Goal: Task Accomplishment & Management: Complete application form

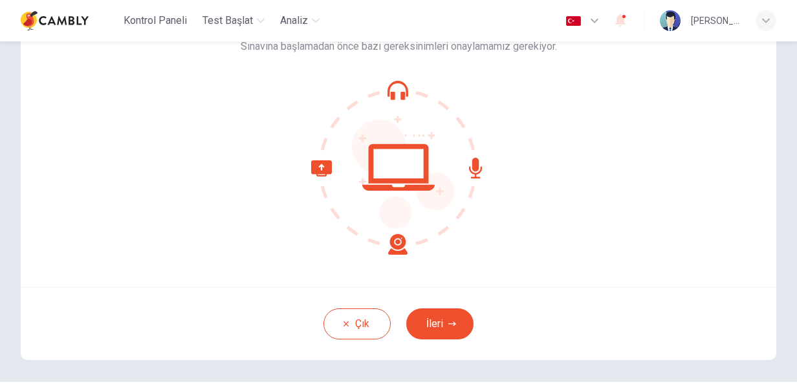
scroll to position [129, 0]
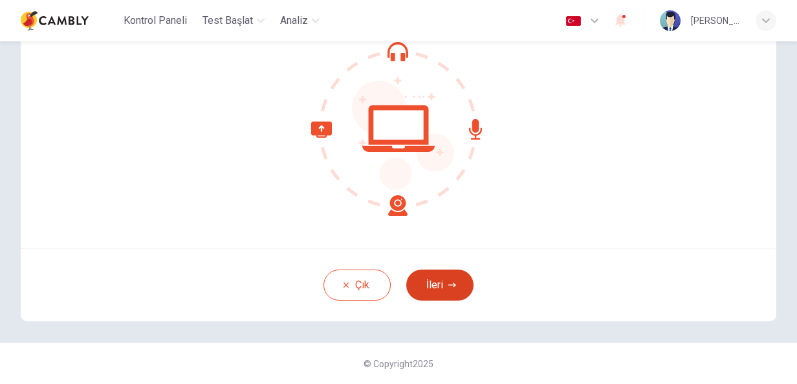
click at [423, 290] on button "İleri" at bounding box center [439, 285] width 67 height 31
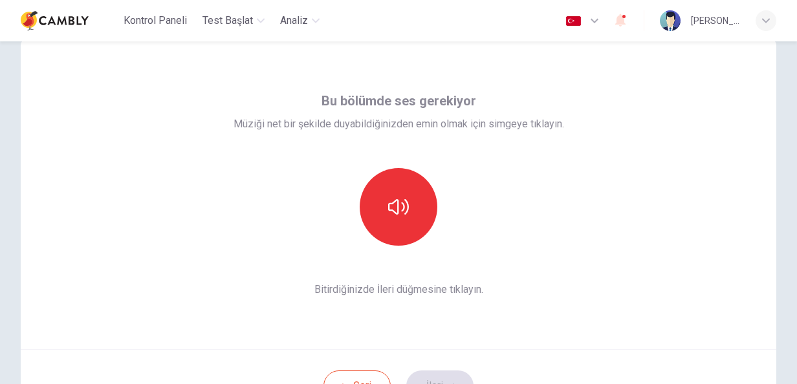
scroll to position [0, 0]
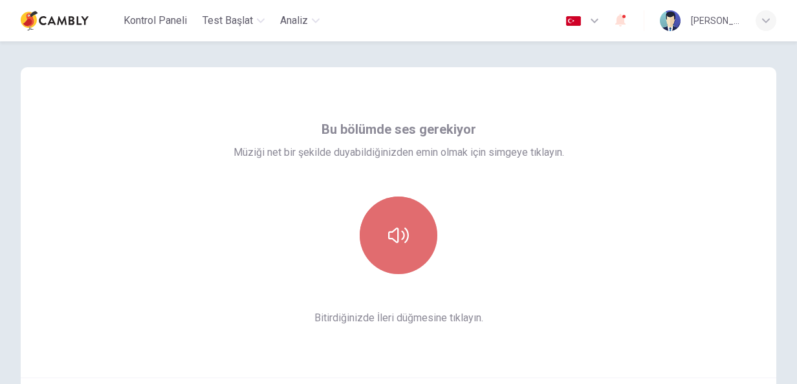
click at [397, 250] on button "button" at bounding box center [398, 236] width 78 height 78
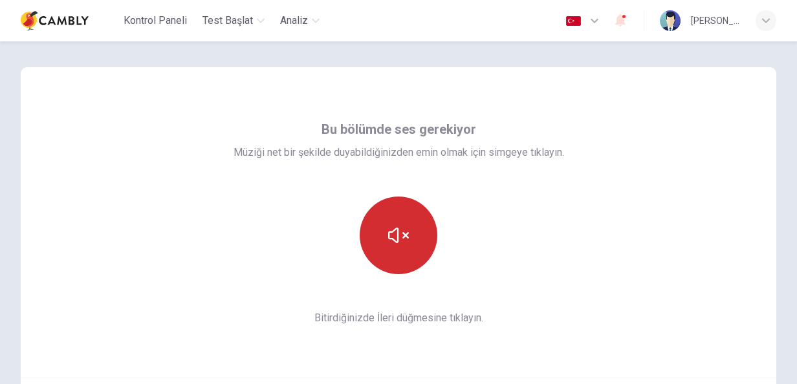
click at [397, 250] on button "button" at bounding box center [398, 236] width 78 height 78
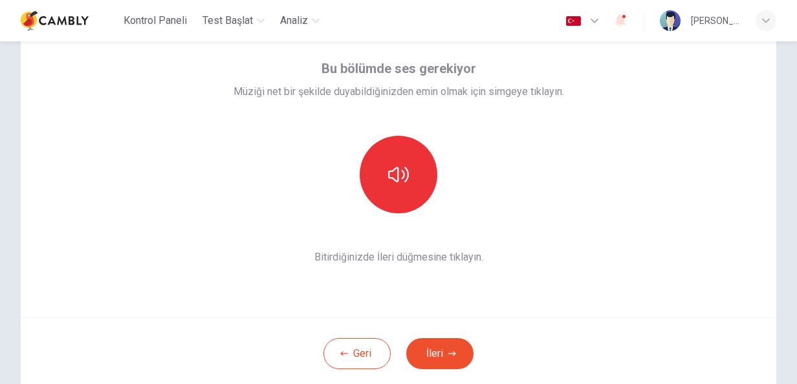
scroll to position [129, 0]
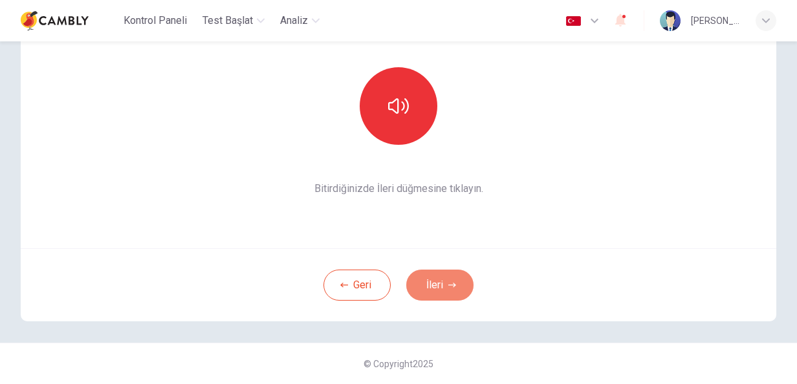
click at [431, 272] on button "İleri" at bounding box center [439, 285] width 67 height 31
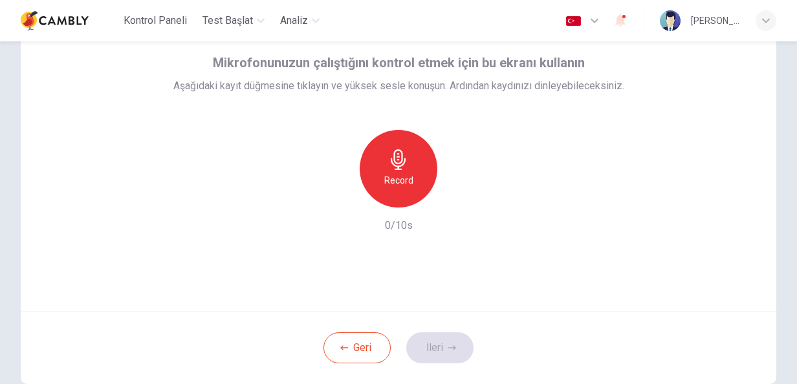
scroll to position [0, 0]
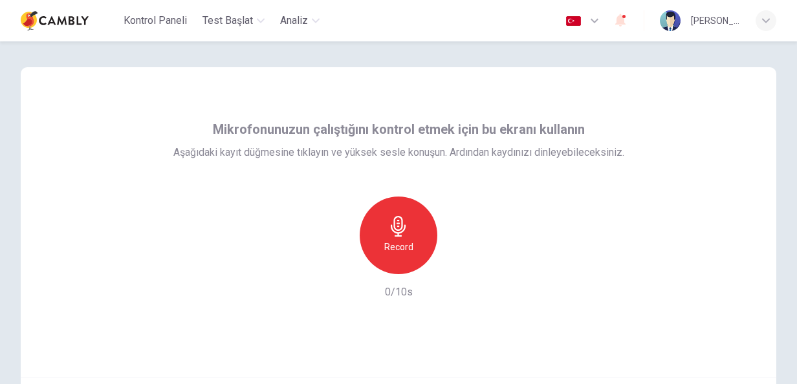
click at [380, 233] on div "Record" at bounding box center [398, 236] width 78 height 78
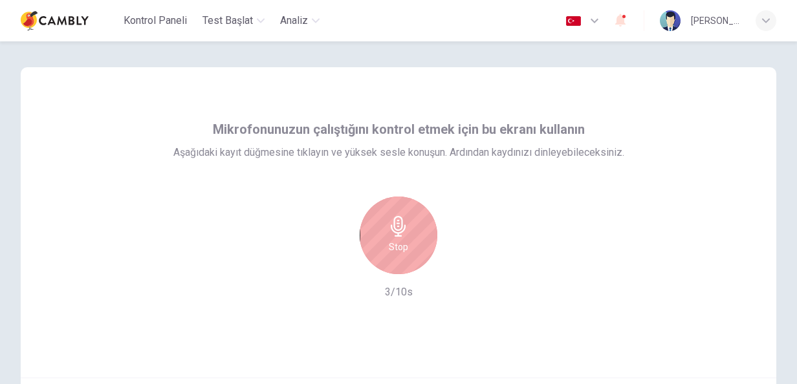
click at [389, 239] on h6 "Stop" at bounding box center [398, 247] width 19 height 16
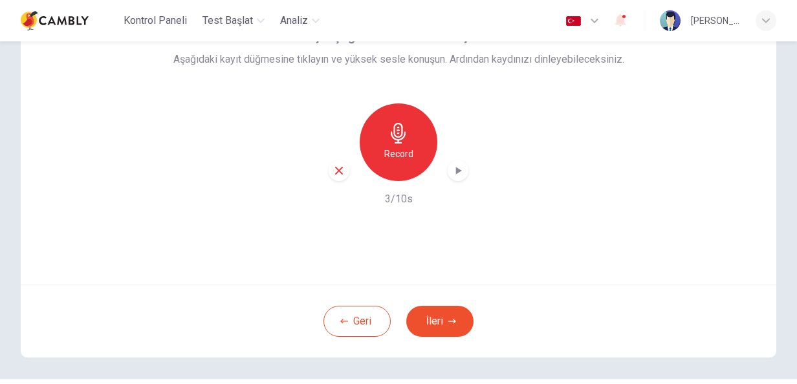
scroll to position [129, 0]
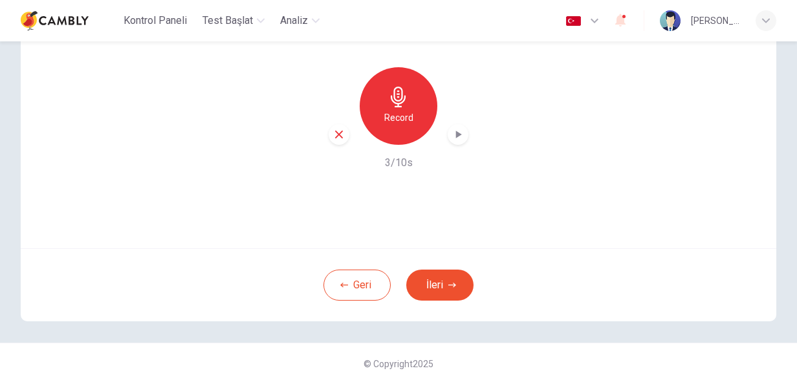
click at [456, 137] on icon "button" at bounding box center [457, 134] width 13 height 13
click at [456, 137] on icon "button" at bounding box center [457, 135] width 9 height 10
click at [437, 278] on button "İleri" at bounding box center [439, 285] width 67 height 31
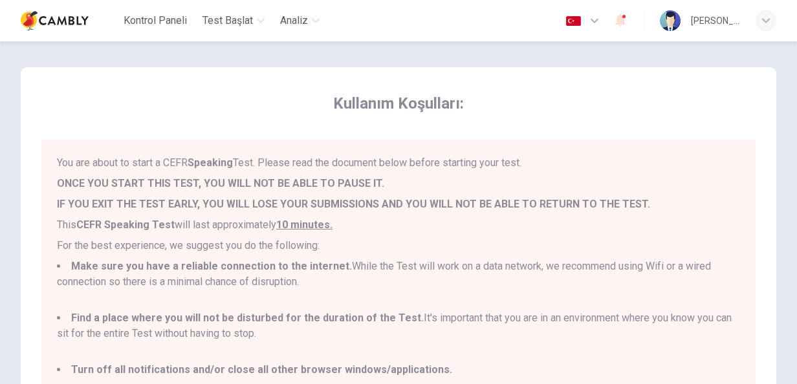
scroll to position [246, 0]
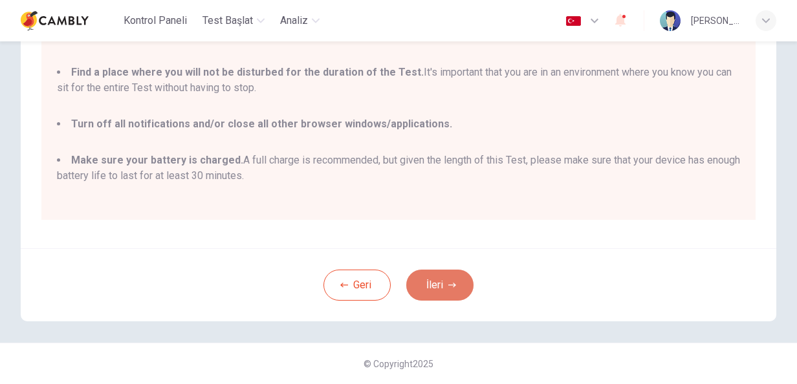
click at [422, 285] on button "İleri" at bounding box center [439, 285] width 67 height 31
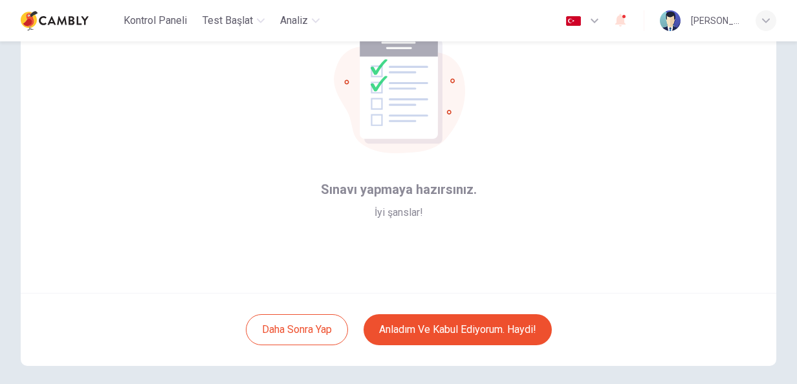
scroll to position [65, 0]
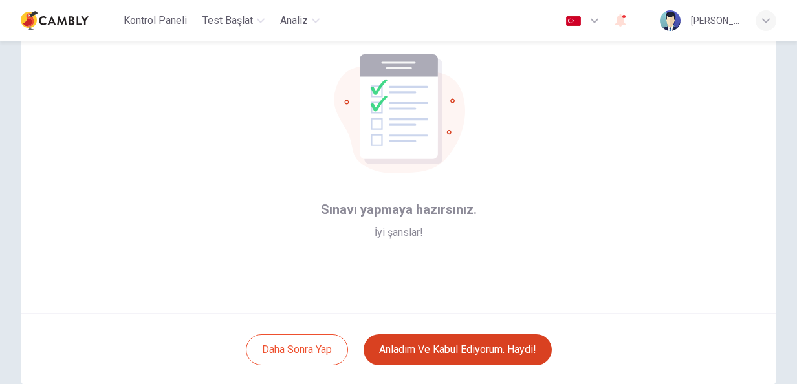
click at [495, 347] on button "Anladım ve kabul ediyorum. Haydi!" at bounding box center [457, 349] width 188 height 31
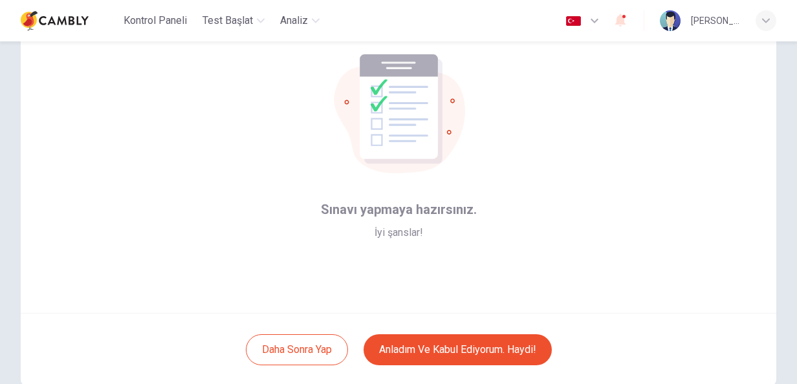
scroll to position [0, 0]
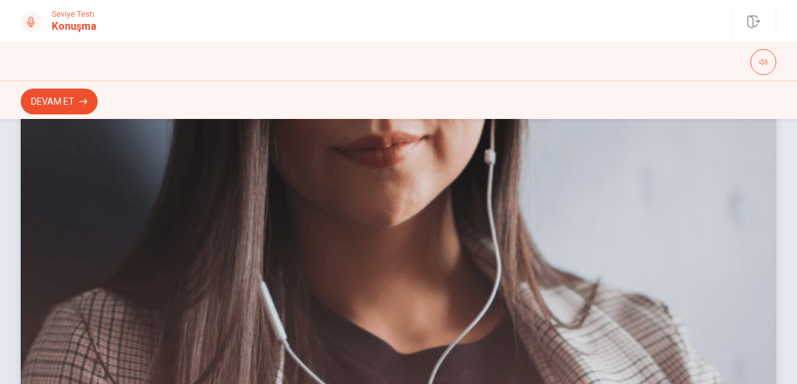
scroll to position [69, 0]
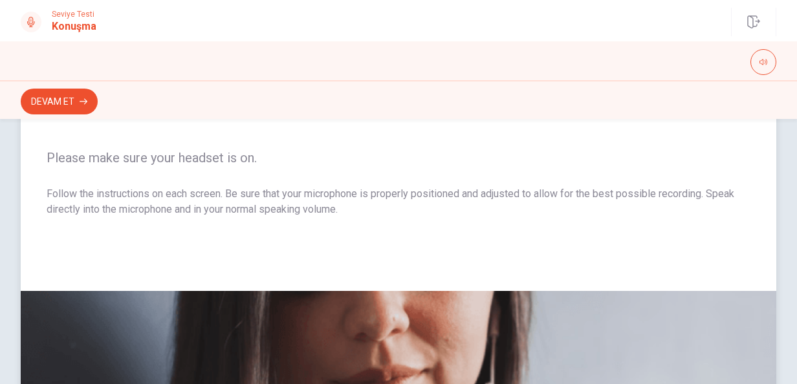
drag, startPoint x: 62, startPoint y: 187, endPoint x: 391, endPoint y: 193, distance: 328.5
click at [391, 193] on p "Follow the instructions on each screen. Be sure that your microphone is properl…" at bounding box center [398, 201] width 703 height 31
click at [58, 98] on button "Devam Et" at bounding box center [59, 102] width 77 height 26
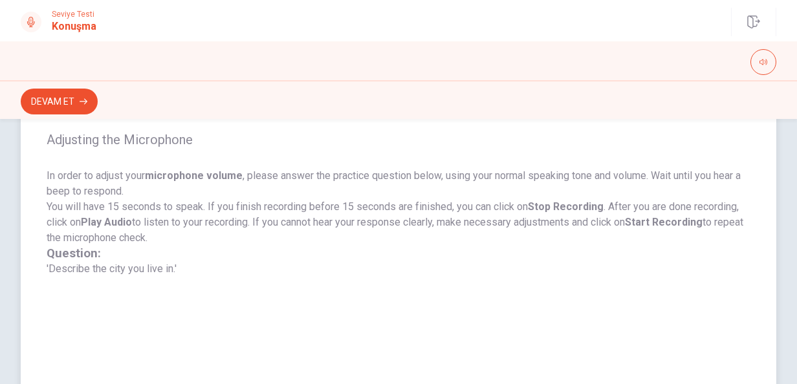
scroll to position [118, 0]
drag, startPoint x: 67, startPoint y: 177, endPoint x: 313, endPoint y: 180, distance: 245.7
click at [313, 180] on p "In order to adjust your microphone volume , please answer the practice question…" at bounding box center [398, 183] width 703 height 31
drag, startPoint x: 301, startPoint y: 181, endPoint x: 186, endPoint y: 193, distance: 116.3
click at [190, 190] on p "In order to adjust your microphone volume , please answer the practice question…" at bounding box center [398, 183] width 703 height 31
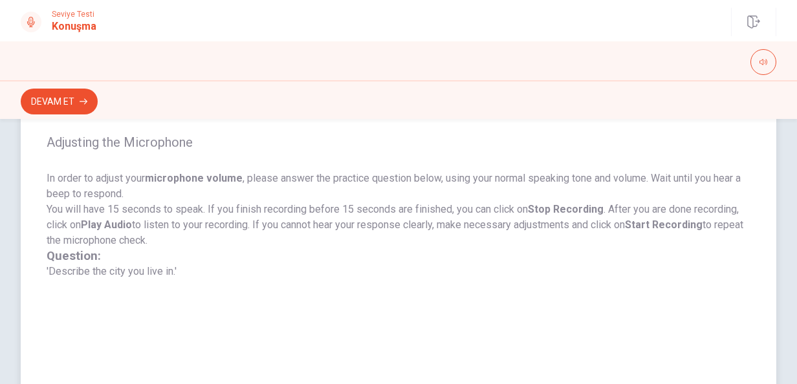
scroll to position [120, 0]
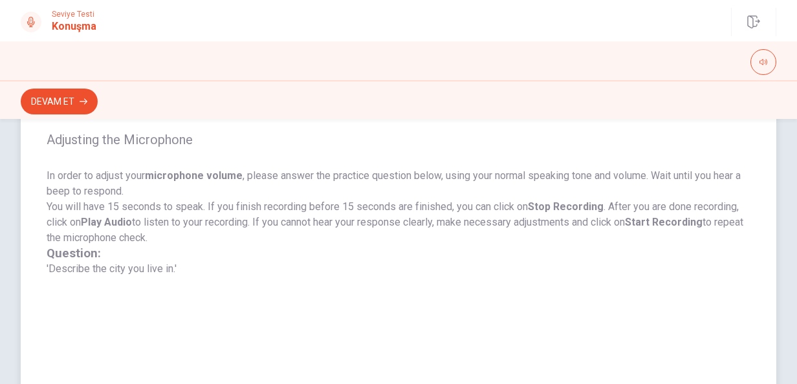
drag, startPoint x: 59, startPoint y: 204, endPoint x: 257, endPoint y: 211, distance: 198.0
click at [257, 211] on p "You will have 15 seconds to speak. If you finish recording before 15 seconds ar…" at bounding box center [398, 222] width 703 height 47
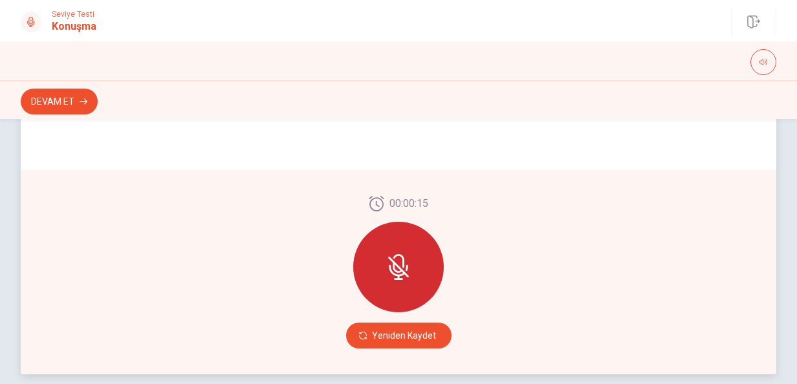
scroll to position [314, 0]
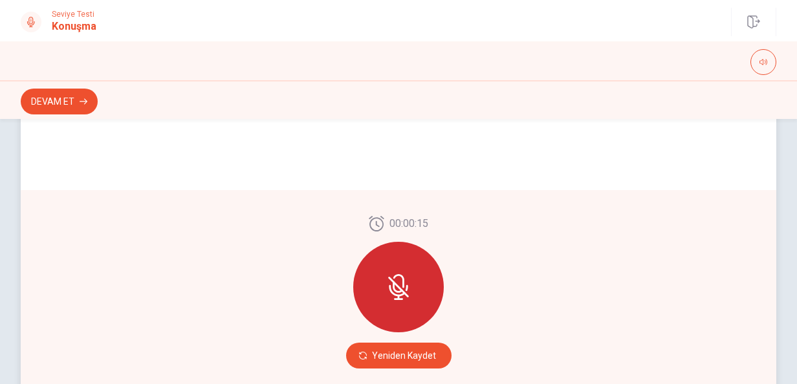
click at [389, 286] on icon at bounding box center [397, 291] width 16 height 12
click at [401, 356] on button "Yeniden Kaydet" at bounding box center [398, 356] width 105 height 26
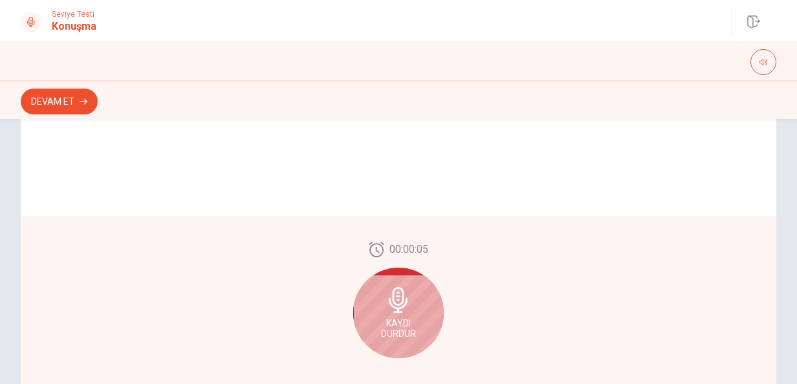
click at [385, 316] on div "Kaydı Durdur" at bounding box center [398, 313] width 91 height 91
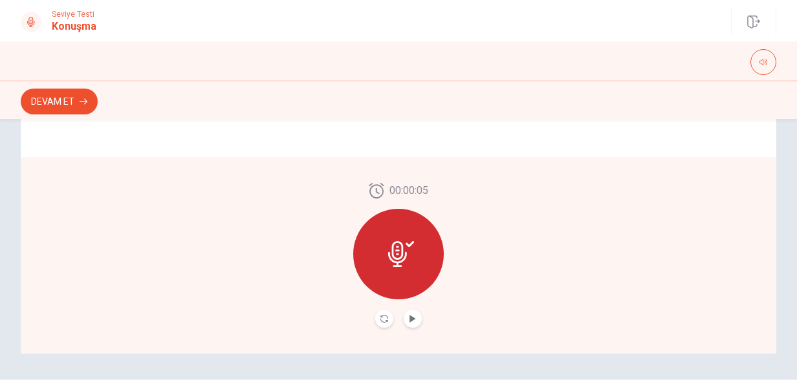
scroll to position [392, 0]
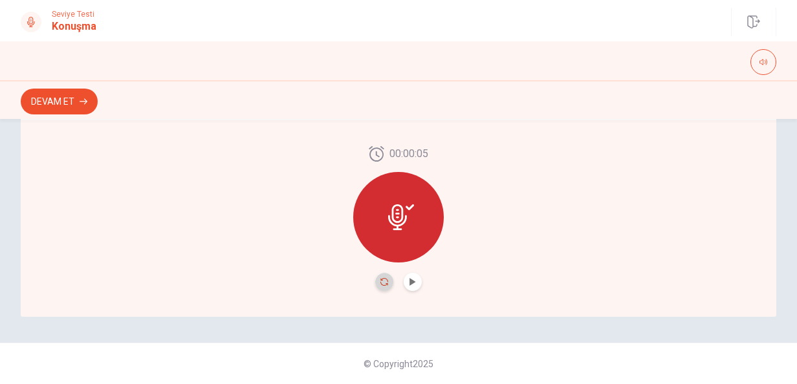
click at [380, 281] on icon "Record Again" at bounding box center [384, 282] width 8 height 8
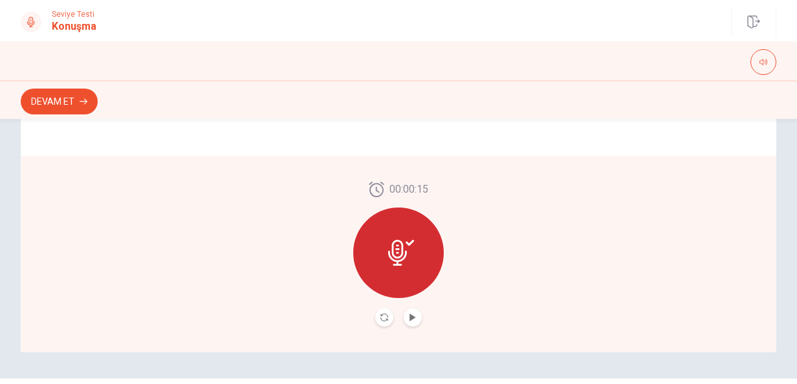
scroll to position [383, 0]
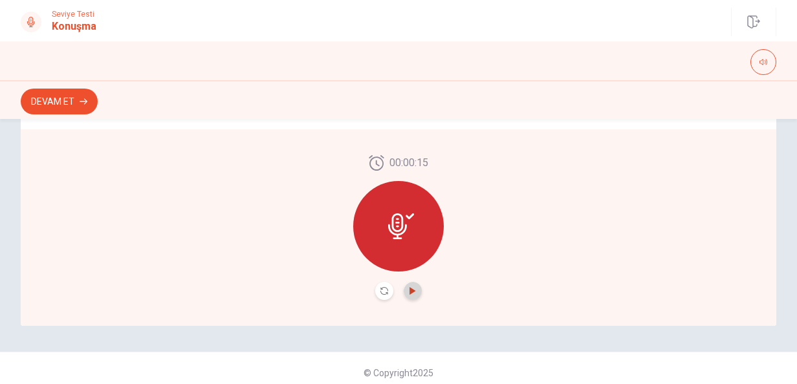
click at [409, 292] on icon "Play Audio" at bounding box center [412, 291] width 6 height 8
click at [409, 292] on icon "Pause Audio" at bounding box center [413, 291] width 8 height 8
click at [80, 100] on icon "button" at bounding box center [84, 102] width 8 height 8
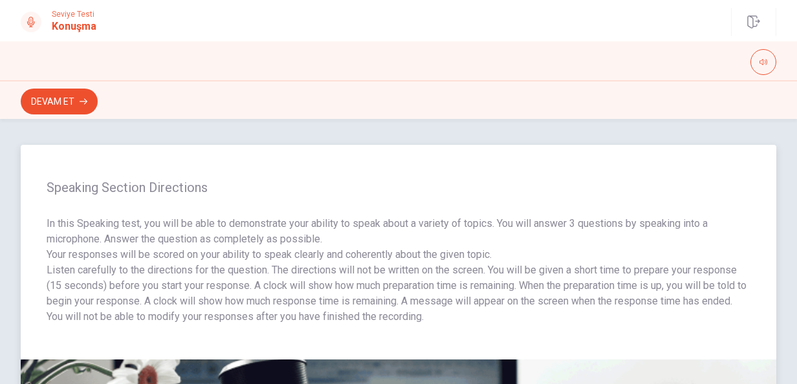
scroll to position [0, 0]
drag, startPoint x: 80, startPoint y: 268, endPoint x: 195, endPoint y: 262, distance: 114.6
click at [195, 262] on p "Listen carefully to the directions for the question. The directions will not be…" at bounding box center [398, 285] width 703 height 47
drag, startPoint x: 128, startPoint y: 269, endPoint x: 323, endPoint y: 268, distance: 195.3
click at [323, 266] on p "Listen carefully to the directions for the question. The directions will not be…" at bounding box center [398, 285] width 703 height 47
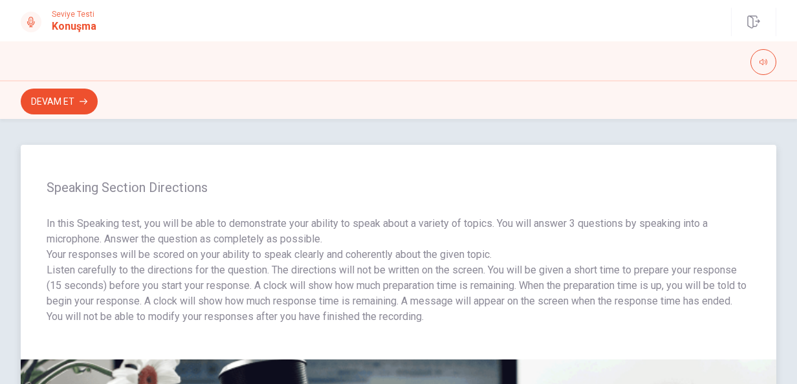
drag, startPoint x: 324, startPoint y: 272, endPoint x: 403, endPoint y: 264, distance: 79.9
click at [403, 264] on p "Listen carefully to the directions for the question. The directions will not be…" at bounding box center [398, 285] width 703 height 47
drag, startPoint x: 402, startPoint y: 265, endPoint x: 491, endPoint y: 262, distance: 89.3
click at [491, 262] on p "Listen carefully to the directions for the question. The directions will not be…" at bounding box center [398, 285] width 703 height 47
drag, startPoint x: 418, startPoint y: 263, endPoint x: 555, endPoint y: 266, distance: 137.7
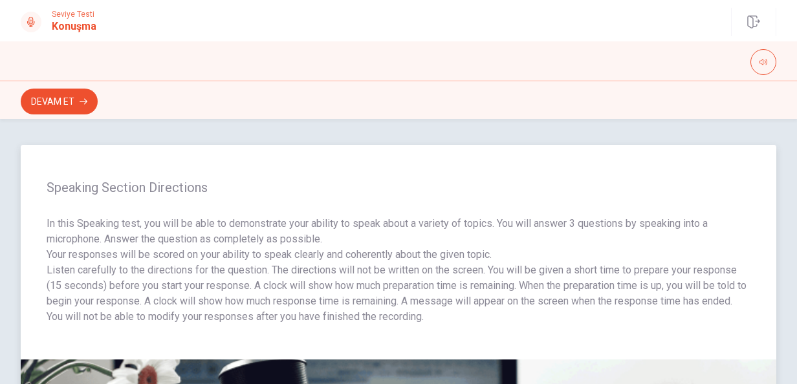
click at [555, 266] on p "Listen carefully to the directions for the question. The directions will not be…" at bounding box center [398, 285] width 703 height 47
drag, startPoint x: 676, startPoint y: 265, endPoint x: 647, endPoint y: 265, distance: 29.1
click at [647, 265] on p "Listen carefully to the directions for the question. The directions will not be…" at bounding box center [398, 285] width 703 height 47
drag, startPoint x: 54, startPoint y: 278, endPoint x: 160, endPoint y: 281, distance: 106.1
click at [159, 281] on p "Listen carefully to the directions for the question. The directions will not be…" at bounding box center [398, 285] width 703 height 47
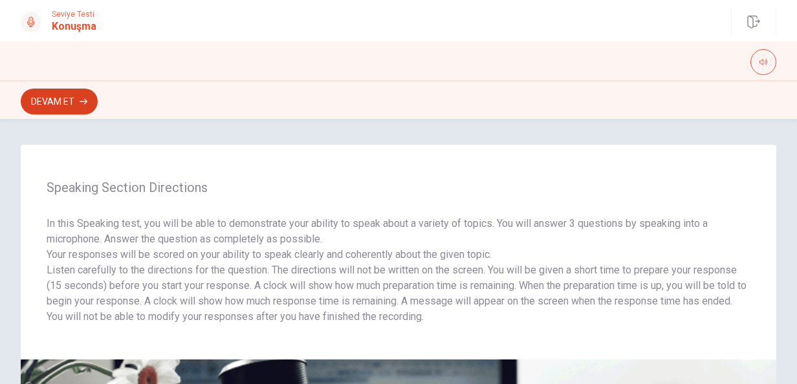
click at [50, 109] on button "Devam Et" at bounding box center [59, 102] width 77 height 26
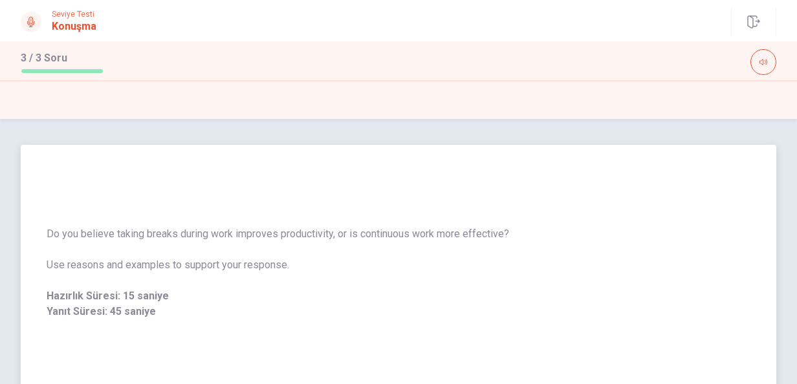
drag, startPoint x: 325, startPoint y: 221, endPoint x: 538, endPoint y: 234, distance: 213.7
click at [538, 234] on div "Do you believe taking breaks during work improves productivity, or is continuou…" at bounding box center [398, 273] width 755 height 124
drag, startPoint x: 515, startPoint y: 235, endPoint x: 466, endPoint y: 241, distance: 49.5
click at [466, 241] on span "Do you believe taking breaks during work improves productivity, or is continuou…" at bounding box center [398, 234] width 703 height 16
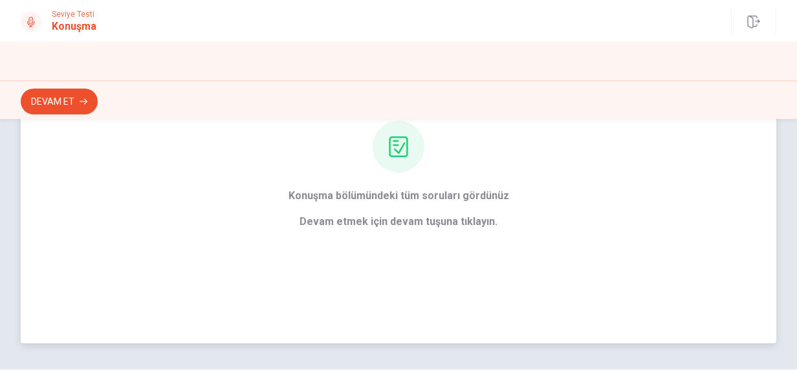
scroll to position [100, 0]
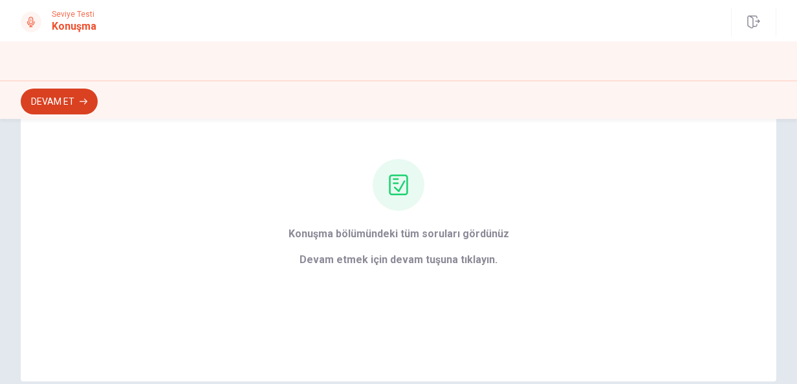
click at [81, 110] on button "Devam Et" at bounding box center [59, 102] width 77 height 26
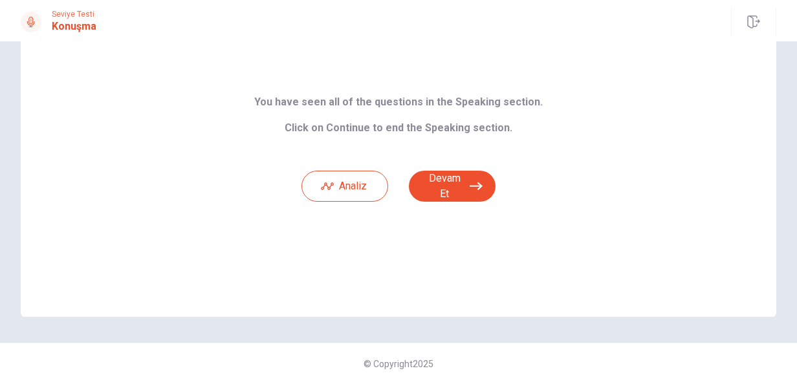
scroll to position [87, 0]
drag, startPoint x: 493, startPoint y: 128, endPoint x: 303, endPoint y: 120, distance: 190.3
click at [304, 120] on span "You have seen all of the questions in the Speaking section. Click on Continue t…" at bounding box center [398, 115] width 288 height 39
click at [460, 189] on button "Devam Et" at bounding box center [452, 186] width 87 height 31
